Goal: Information Seeking & Learning: Learn about a topic

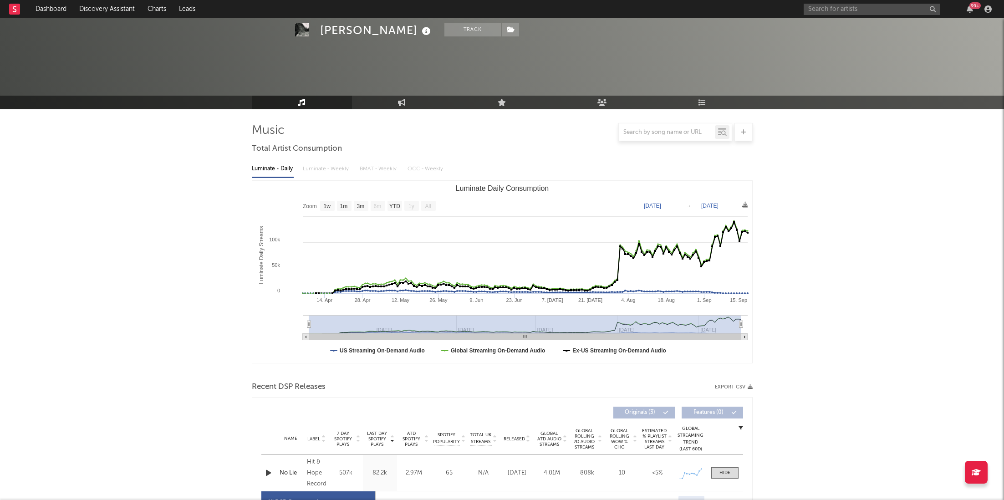
select select "1w"
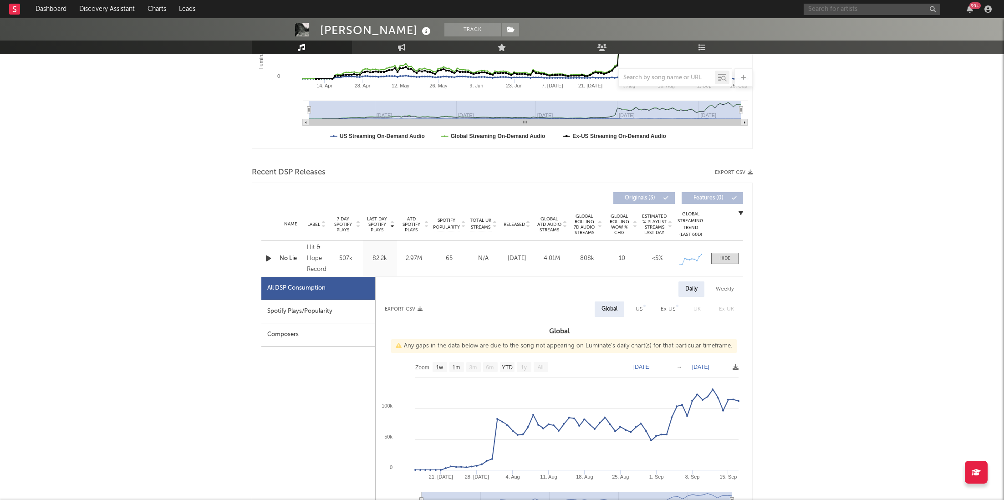
click at [837, 11] on input "text" at bounding box center [872, 9] width 137 height 11
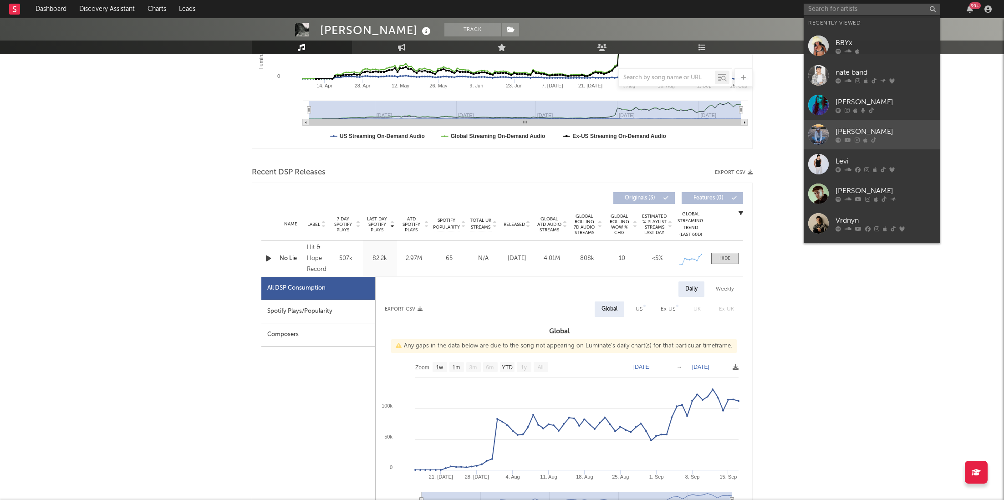
click at [827, 130] on div at bounding box center [819, 134] width 20 height 20
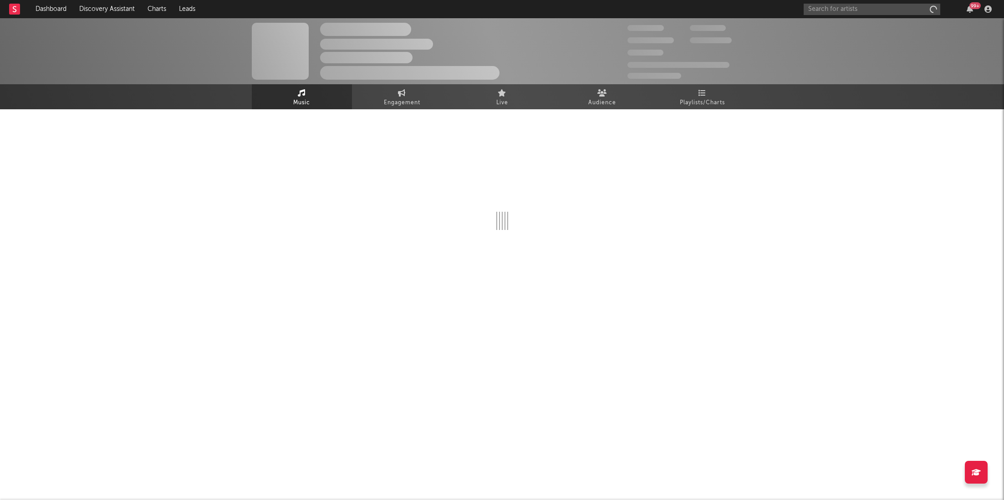
click at [726, 111] on div at bounding box center [502, 199] width 501 height 180
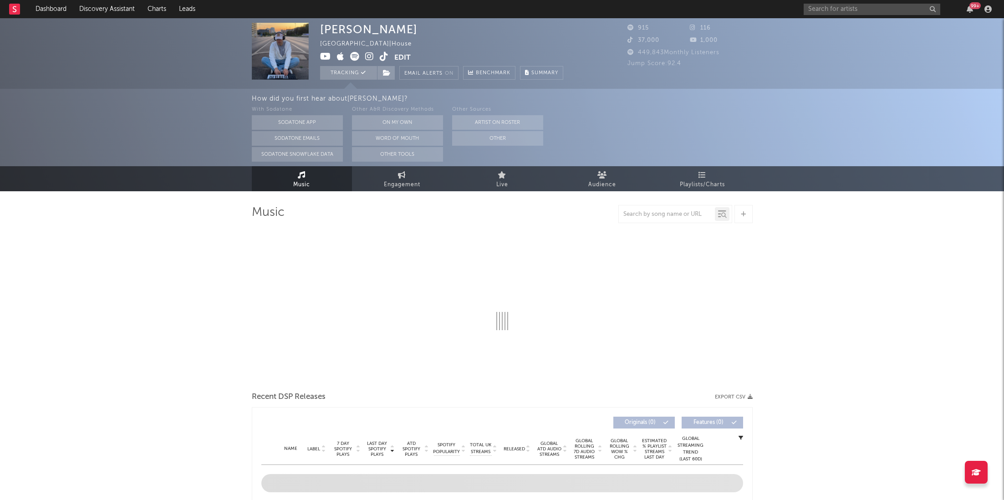
click at [713, 100] on div "How did you first hear about [PERSON_NAME] ?" at bounding box center [628, 98] width 753 height 11
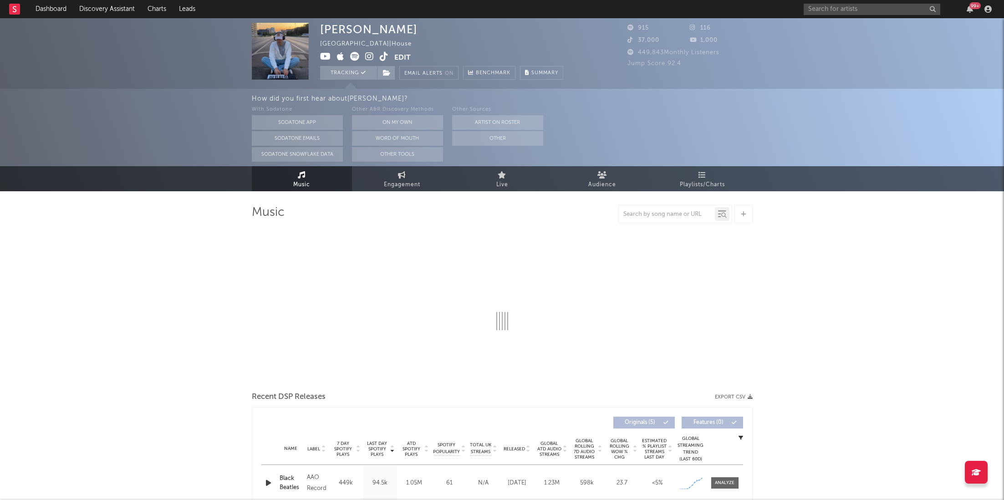
select select "1w"
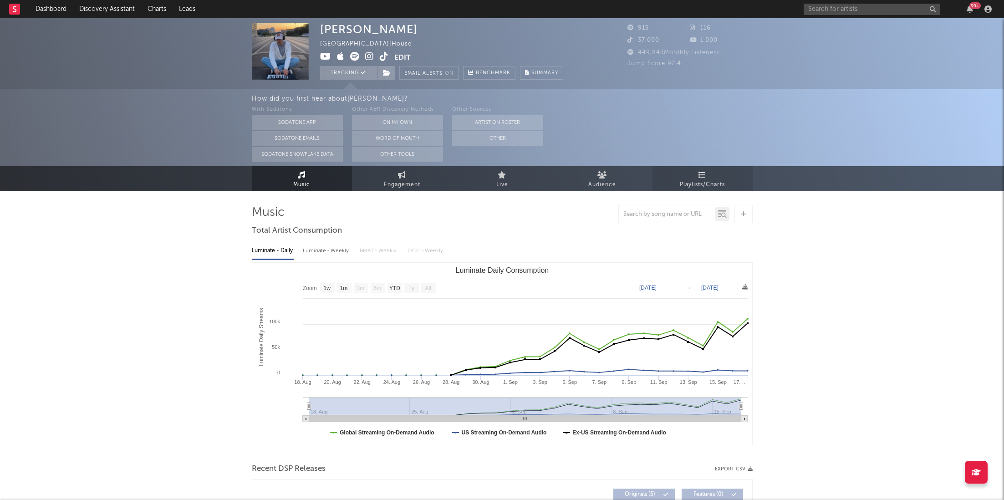
click at [705, 180] on span "Playlists/Charts" at bounding box center [702, 184] width 45 height 11
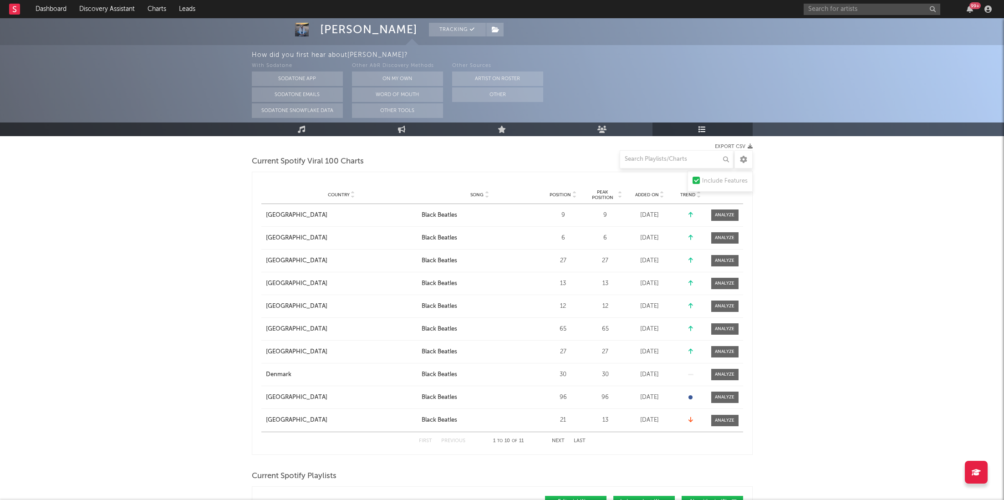
scroll to position [104, 0]
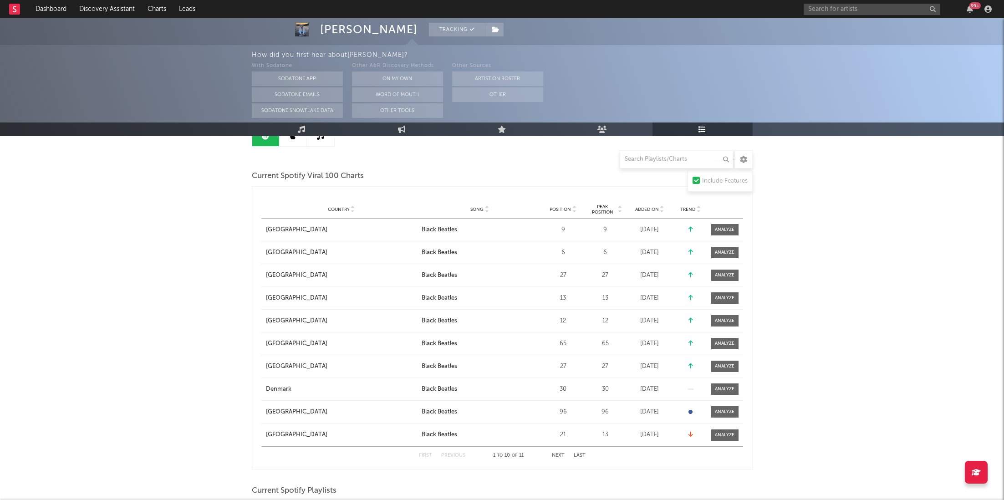
click at [572, 206] on icon at bounding box center [574, 208] width 5 height 4
click at [562, 455] on button "Next" at bounding box center [558, 455] width 13 height 5
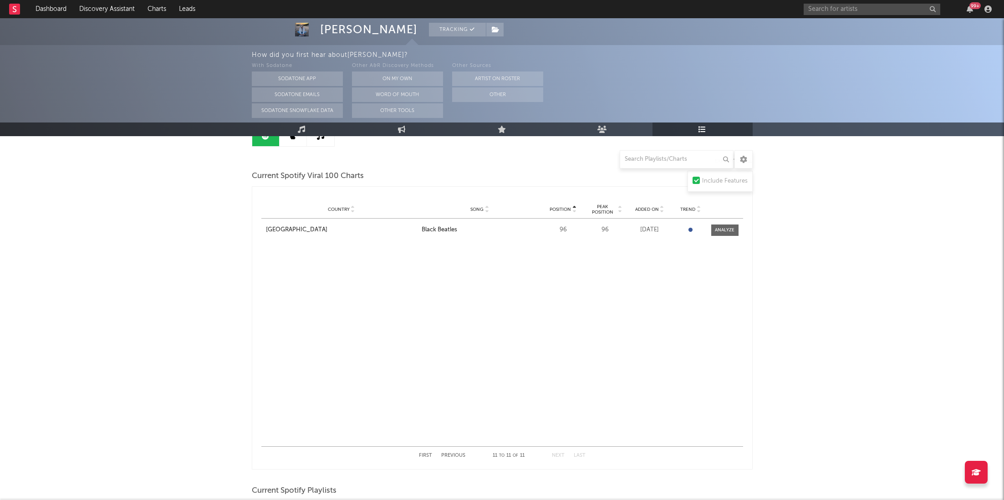
click at [451, 452] on div "First Previous 11 to 11 of 11 Next Last" at bounding box center [502, 456] width 167 height 18
click at [450, 461] on div "First Previous 11 to 11 of 11 Next Last" at bounding box center [502, 456] width 167 height 18
click at [450, 458] on div "First Previous 11 to 11 of 11 Next Last" at bounding box center [502, 456] width 167 height 18
click at [450, 456] on button "Previous" at bounding box center [453, 455] width 24 height 5
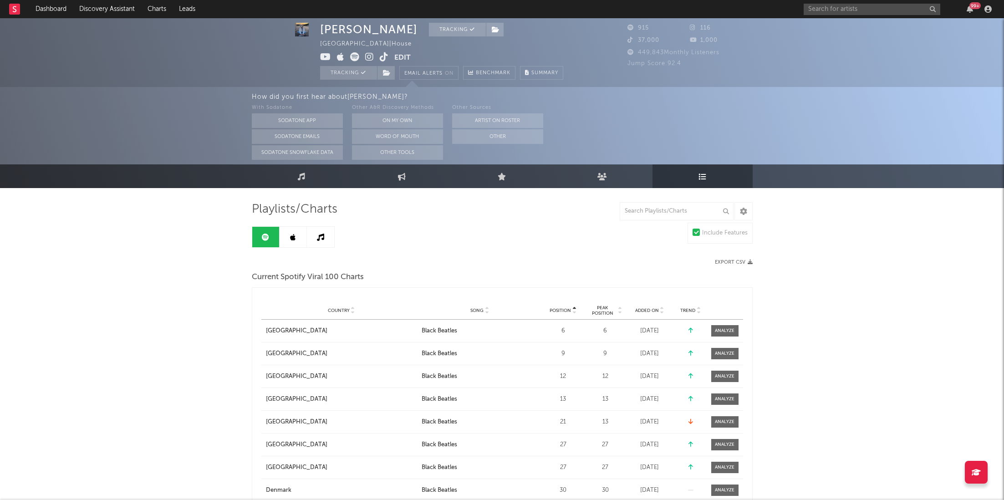
scroll to position [0, 0]
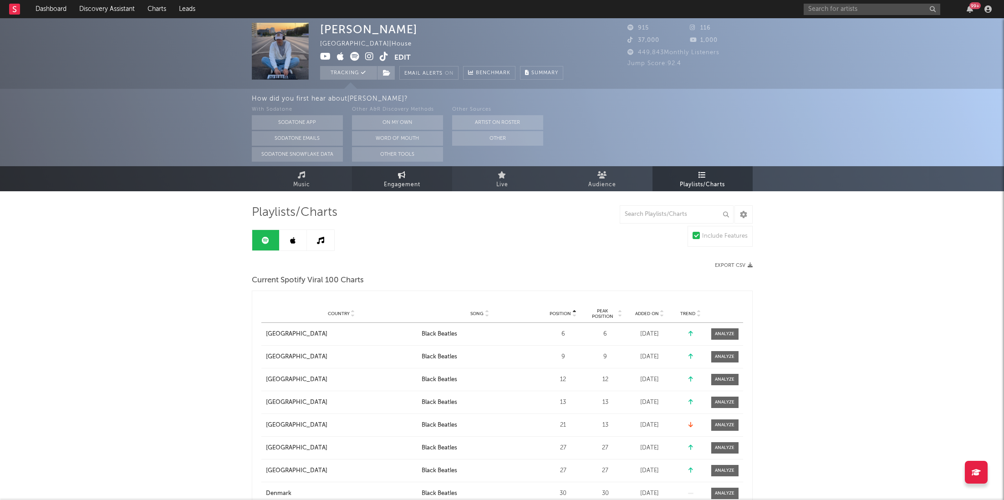
click at [405, 178] on icon at bounding box center [402, 174] width 8 height 7
select select "1w"
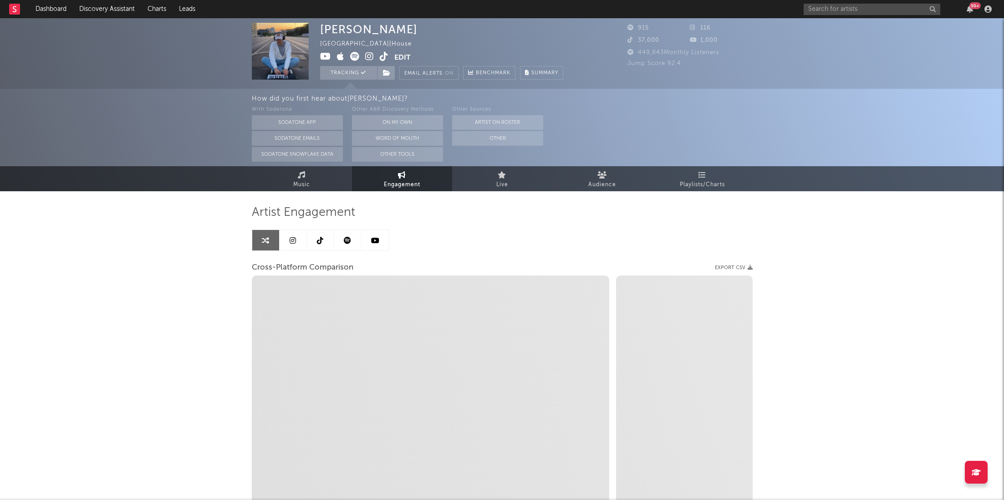
click at [348, 241] on icon at bounding box center [347, 240] width 7 height 7
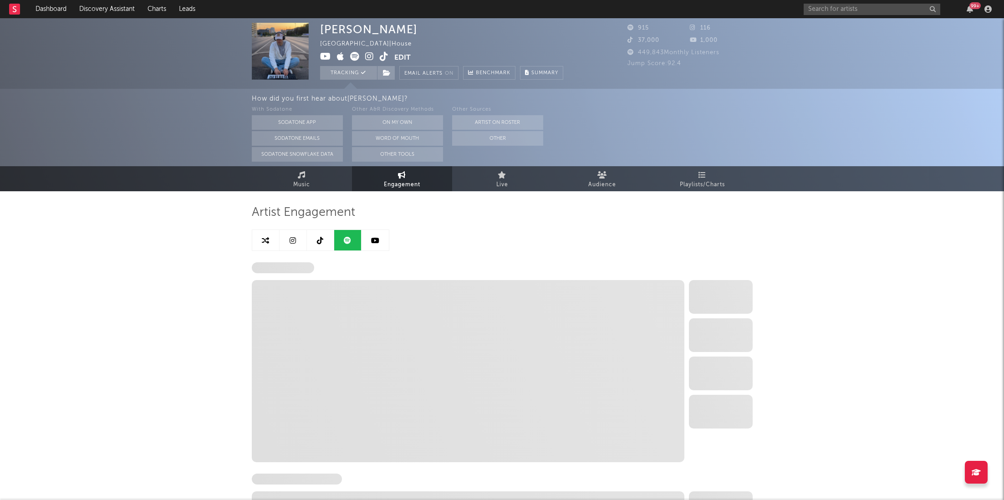
select select "1w"
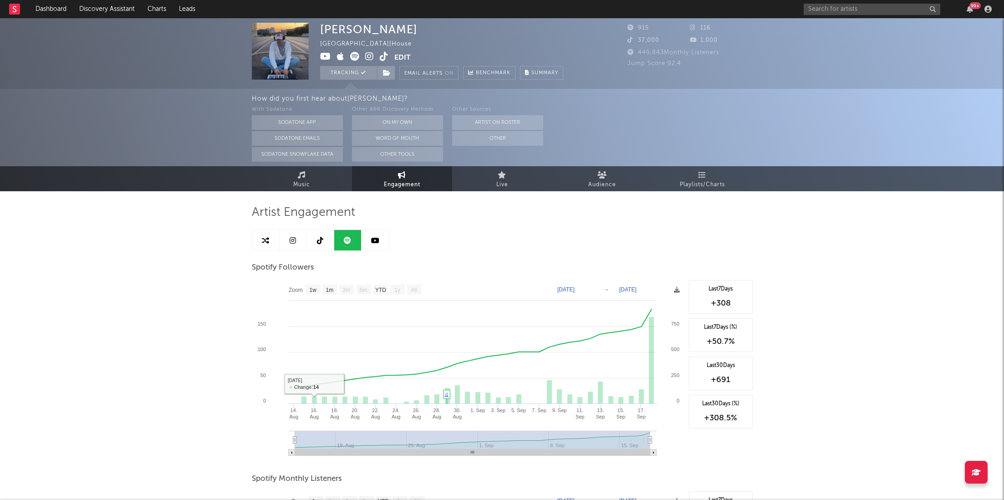
click at [266, 246] on link at bounding box center [265, 240] width 27 height 20
select select "1m"
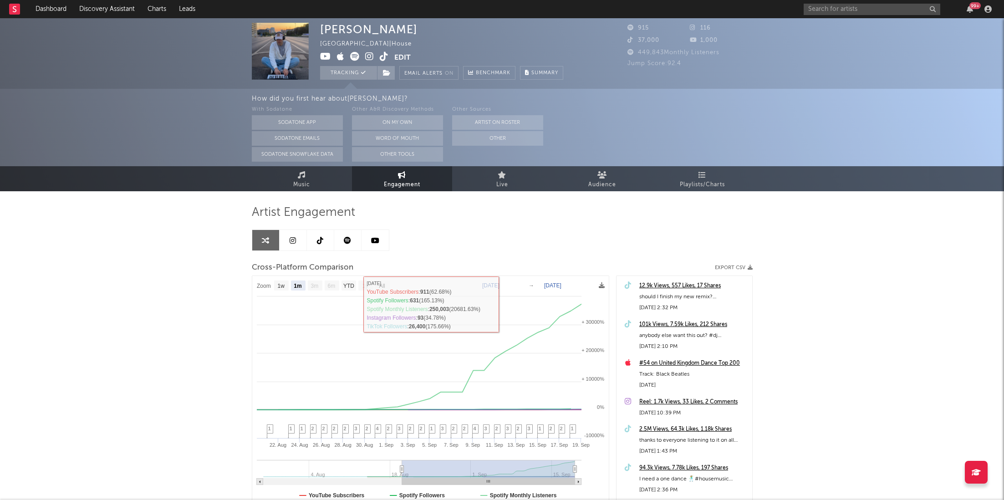
click at [331, 249] on link at bounding box center [320, 240] width 27 height 20
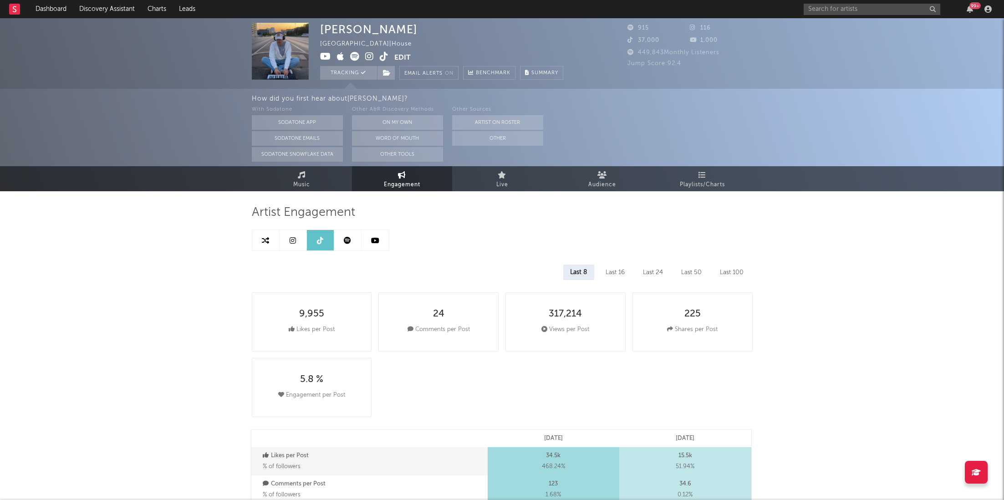
select select "1w"
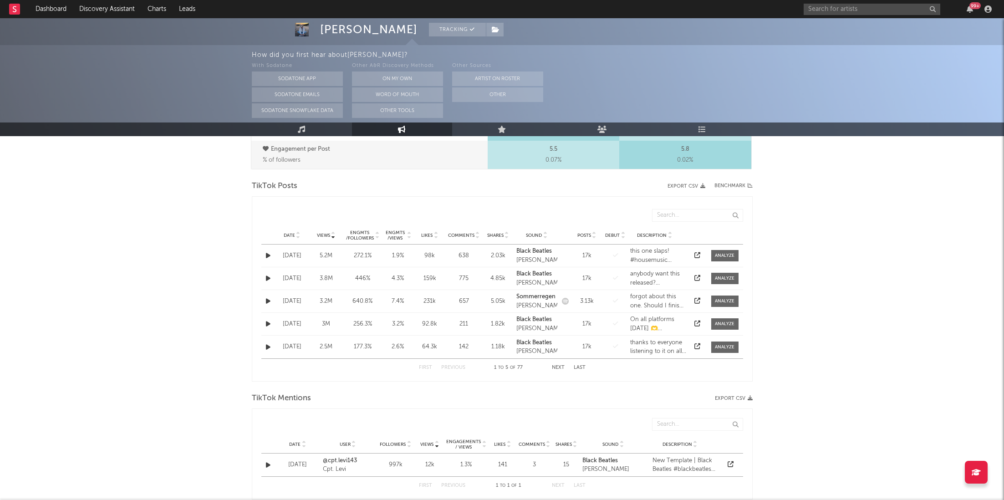
scroll to position [419, 0]
click at [291, 233] on div "Date" at bounding box center [292, 236] width 30 height 7
click at [724, 280] on div at bounding box center [725, 279] width 20 height 7
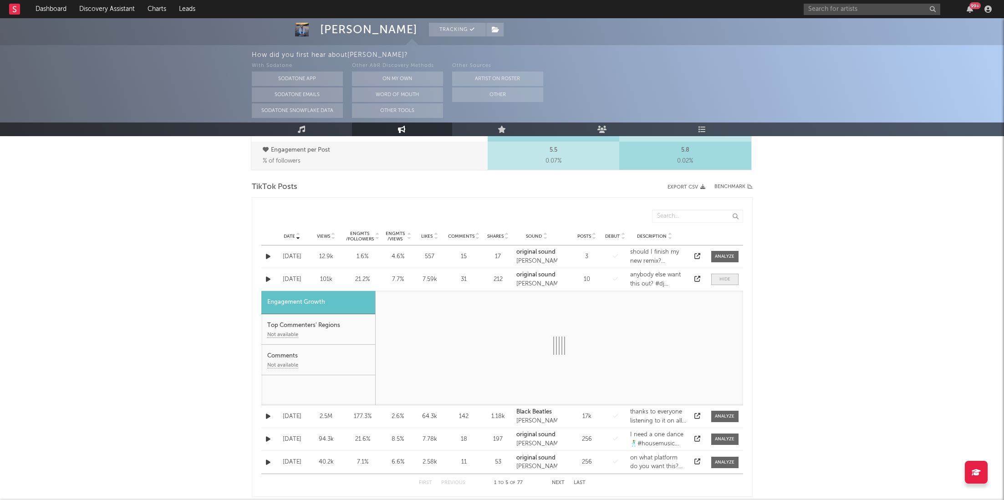
select select "1w"
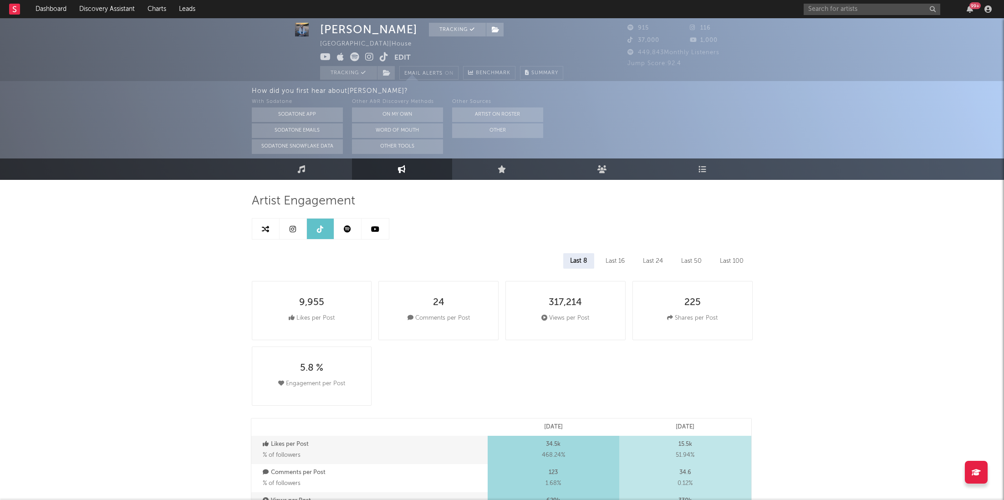
scroll to position [0, 0]
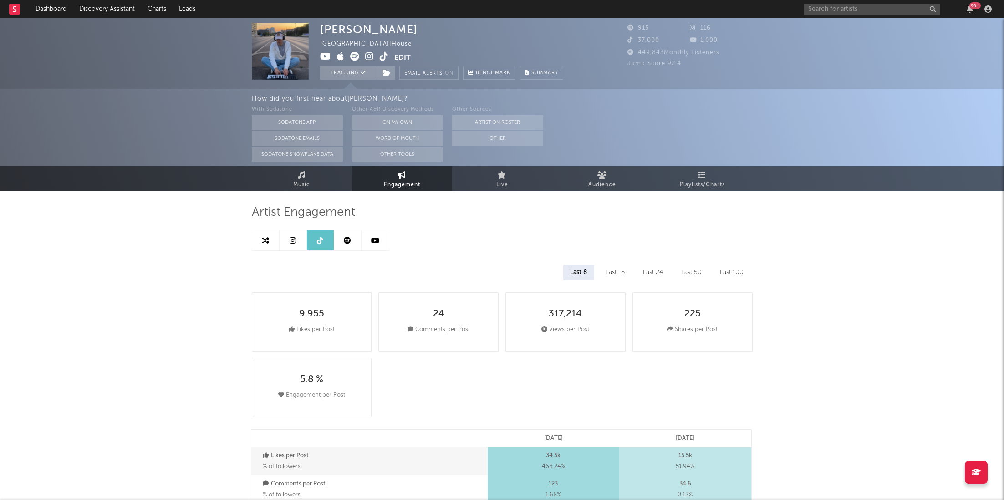
click at [383, 56] on icon at bounding box center [384, 56] width 9 height 9
